Goal: Task Accomplishment & Management: Manage account settings

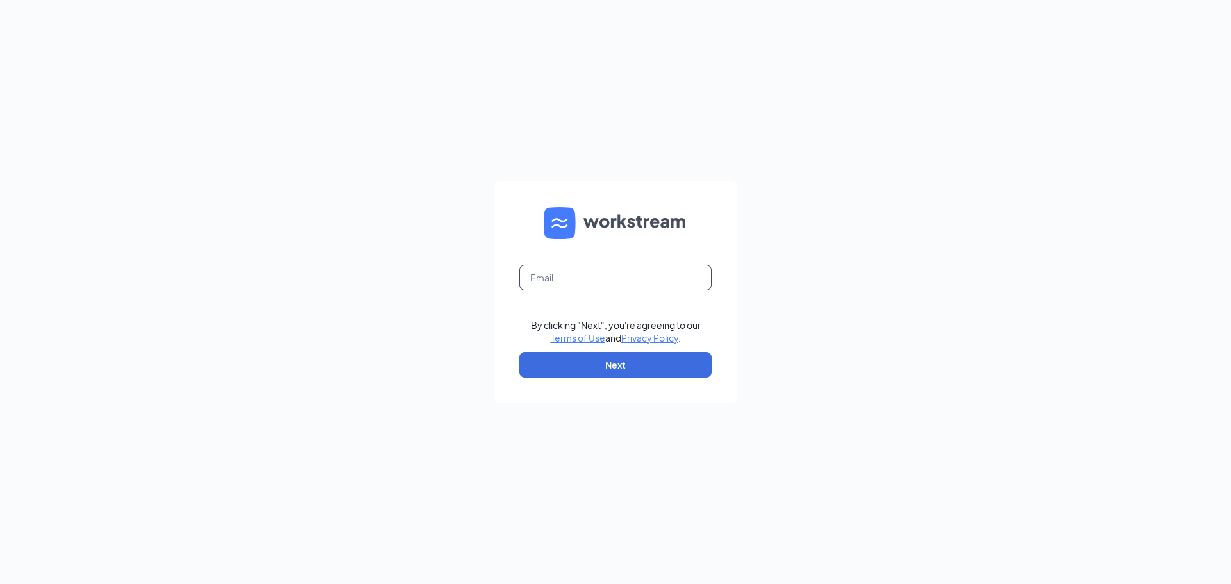
click at [614, 292] on form "By clicking "Next", you're agreeing to our Terms of Use and Privacy Policy . Ne…" at bounding box center [616, 292] width 244 height 222
type input "marcusjones2012@yahoo.com"
click at [586, 361] on button "Next" at bounding box center [615, 365] width 192 height 26
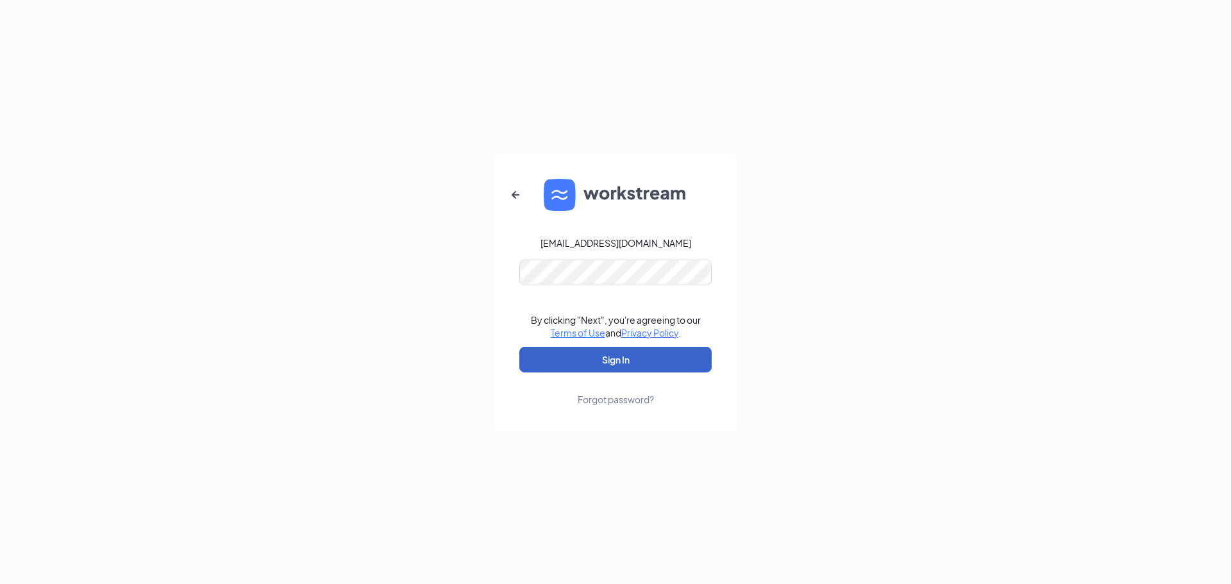
click at [599, 365] on button "Sign In" at bounding box center [615, 360] width 192 height 26
